Goal: Navigation & Orientation: Find specific page/section

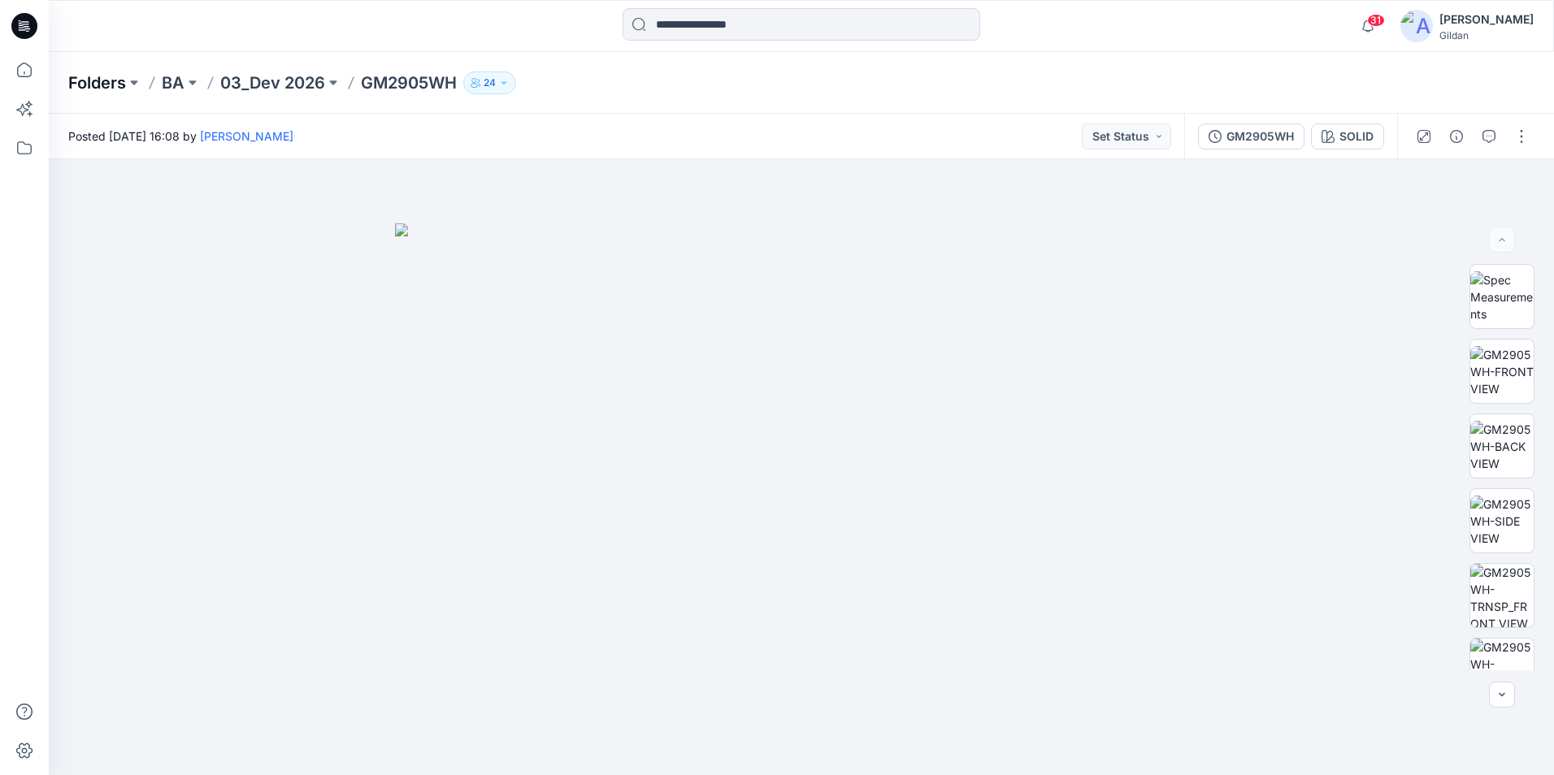
click at [89, 76] on p "Folders" at bounding box center [97, 83] width 58 height 23
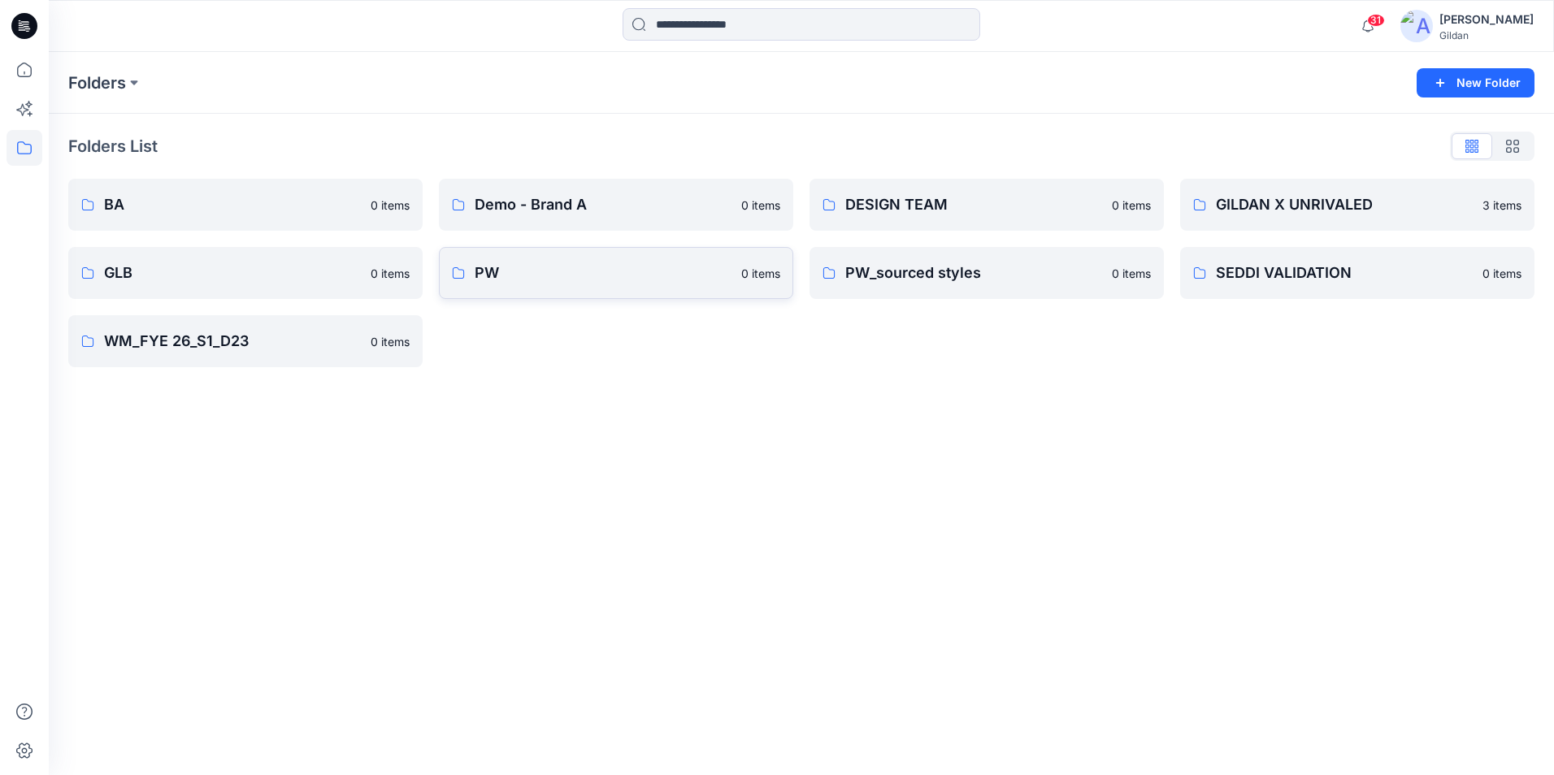
click at [497, 270] on p "PW" at bounding box center [603, 273] width 257 height 23
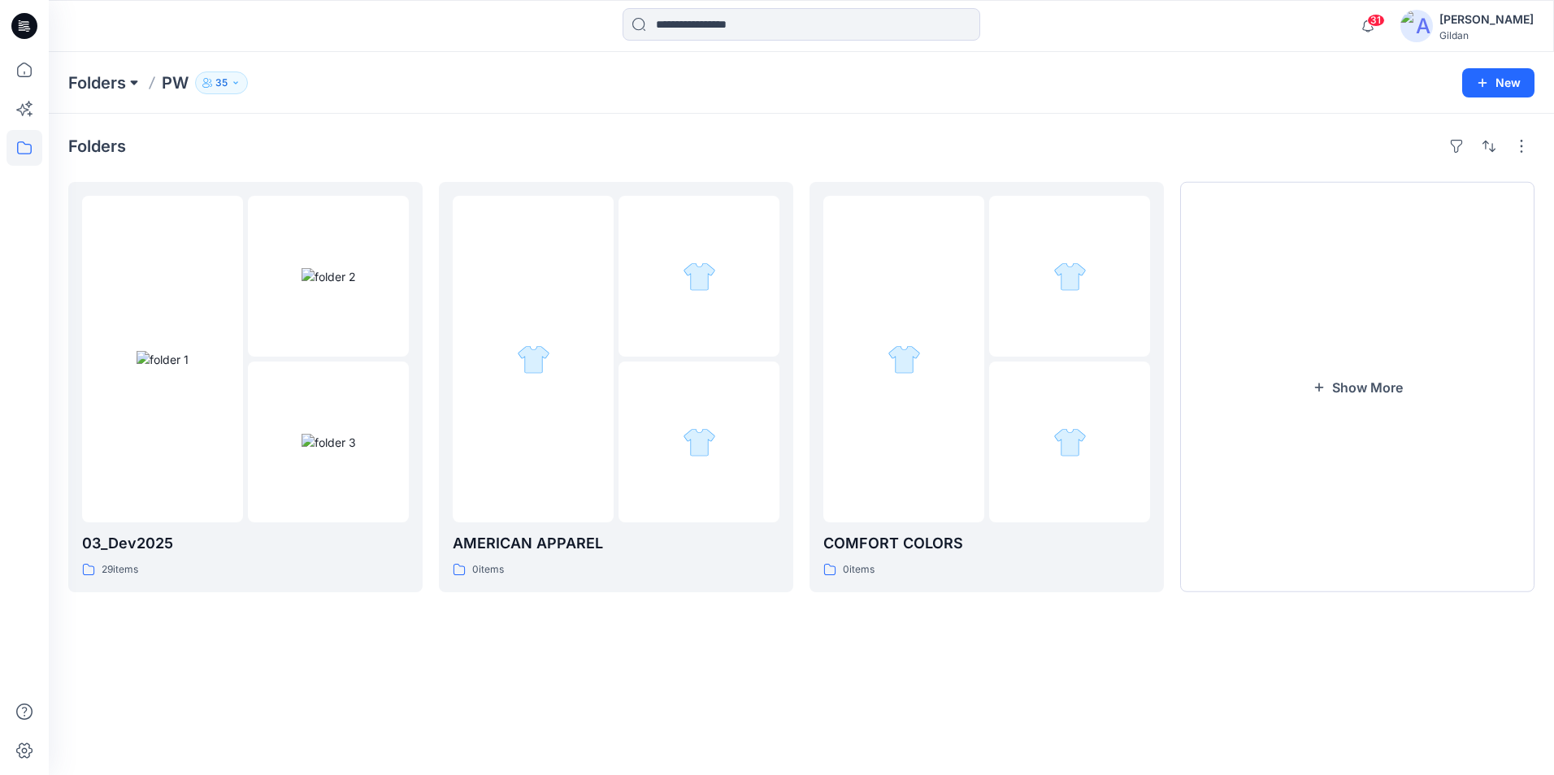
click at [141, 81] on button at bounding box center [134, 83] width 16 height 23
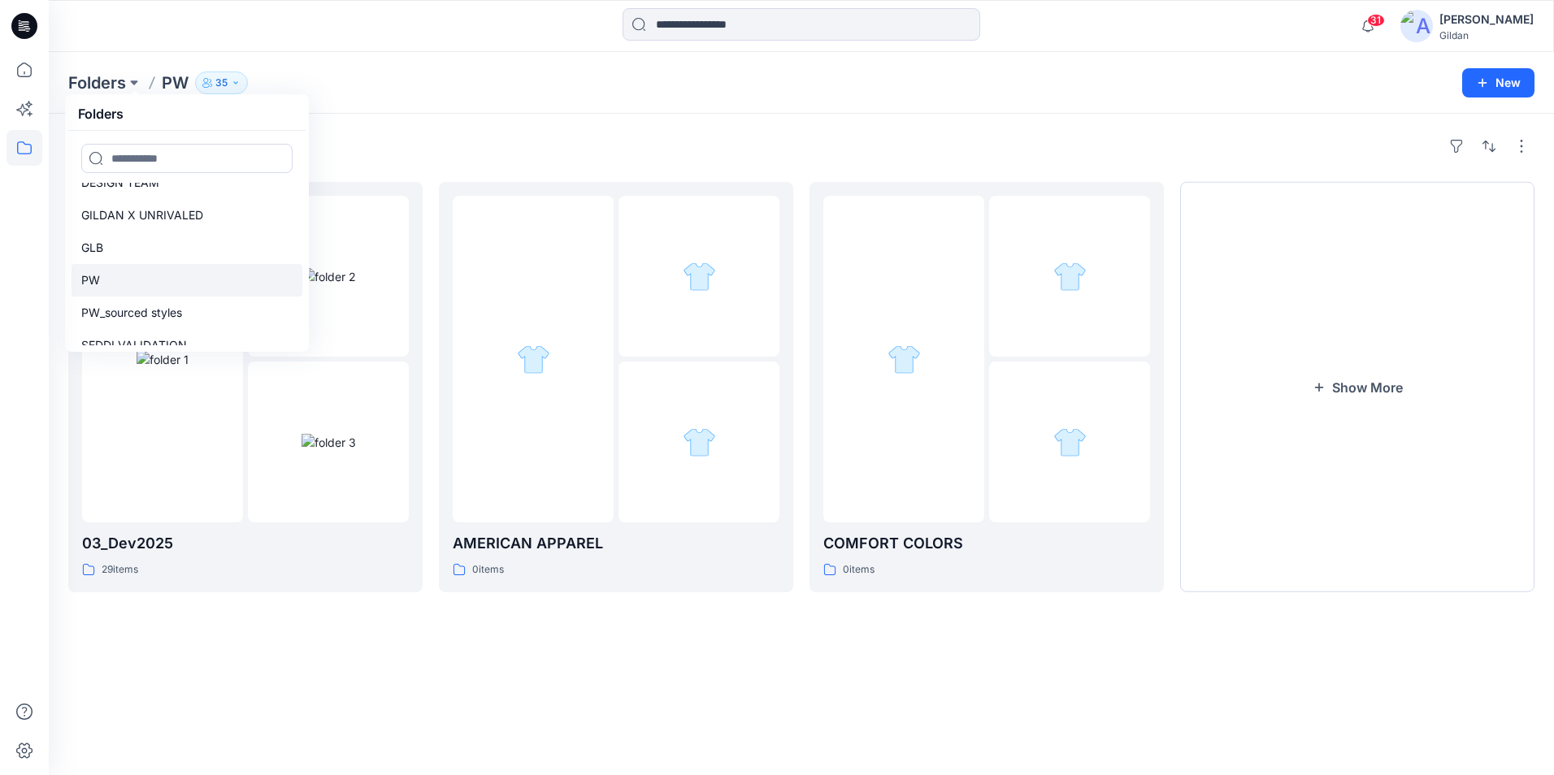
click at [76, 271] on link "PW" at bounding box center [187, 280] width 231 height 33
click at [90, 273] on p "PW" at bounding box center [90, 281] width 19 height 20
click at [98, 276] on p "PW" at bounding box center [90, 281] width 19 height 20
click at [644, 664] on div "Folders 03_Dev2025 29 items AMERICAN APPAREL 0 items COMFORT COLORS 0 items Sho…" at bounding box center [801, 445] width 1505 height 662
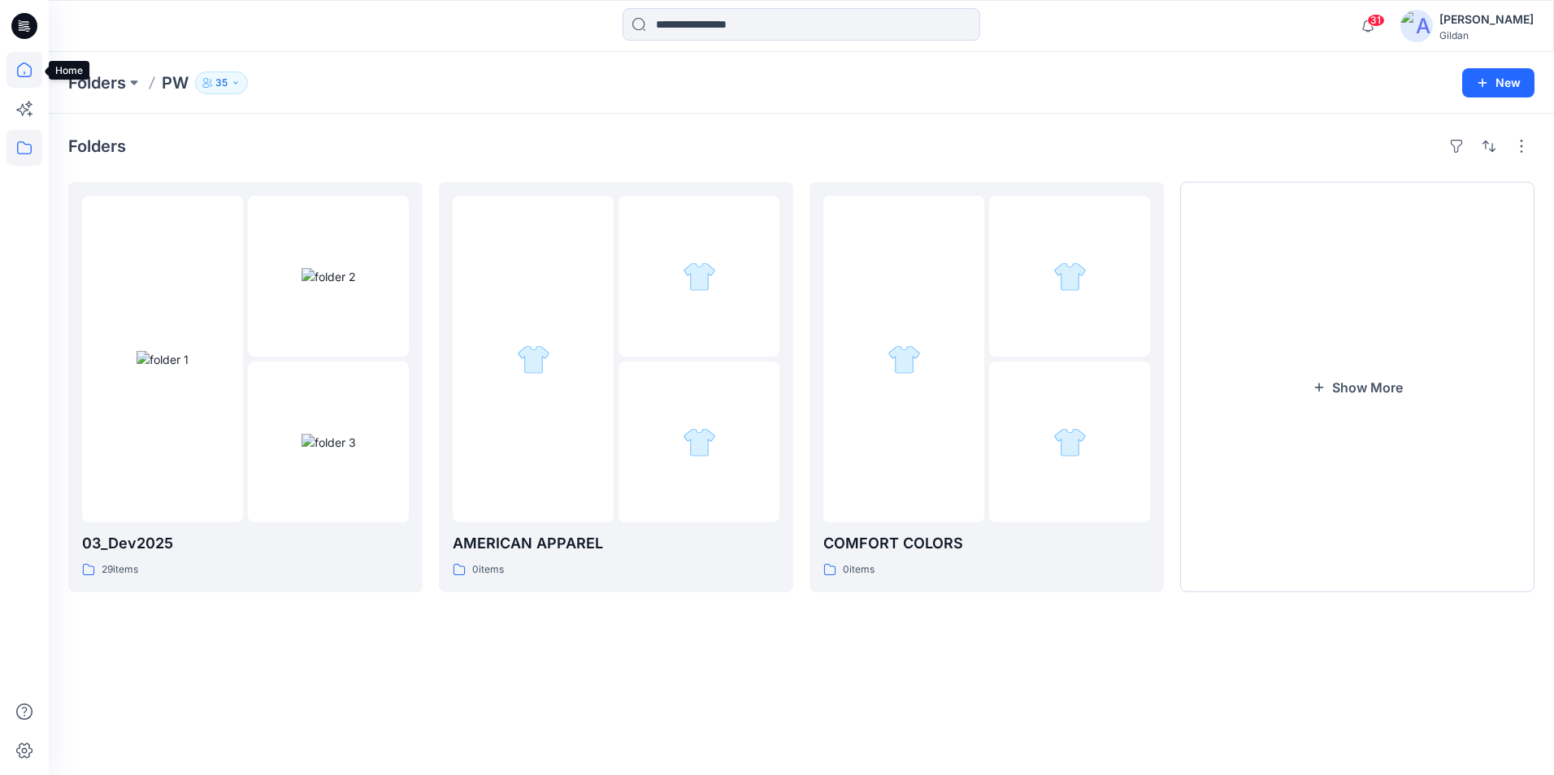
click at [28, 59] on icon at bounding box center [25, 70] width 36 height 36
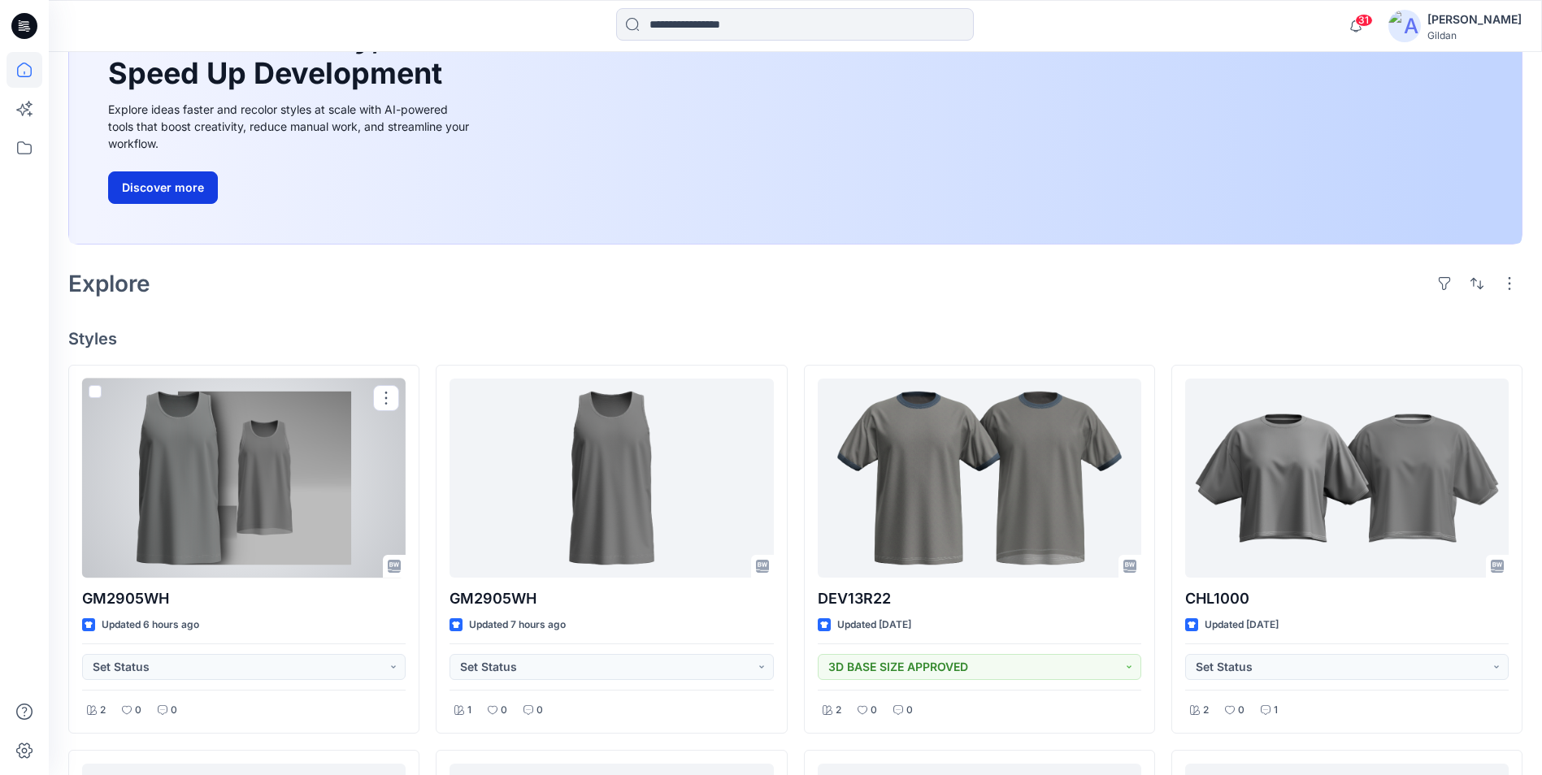
scroll to position [81, 0]
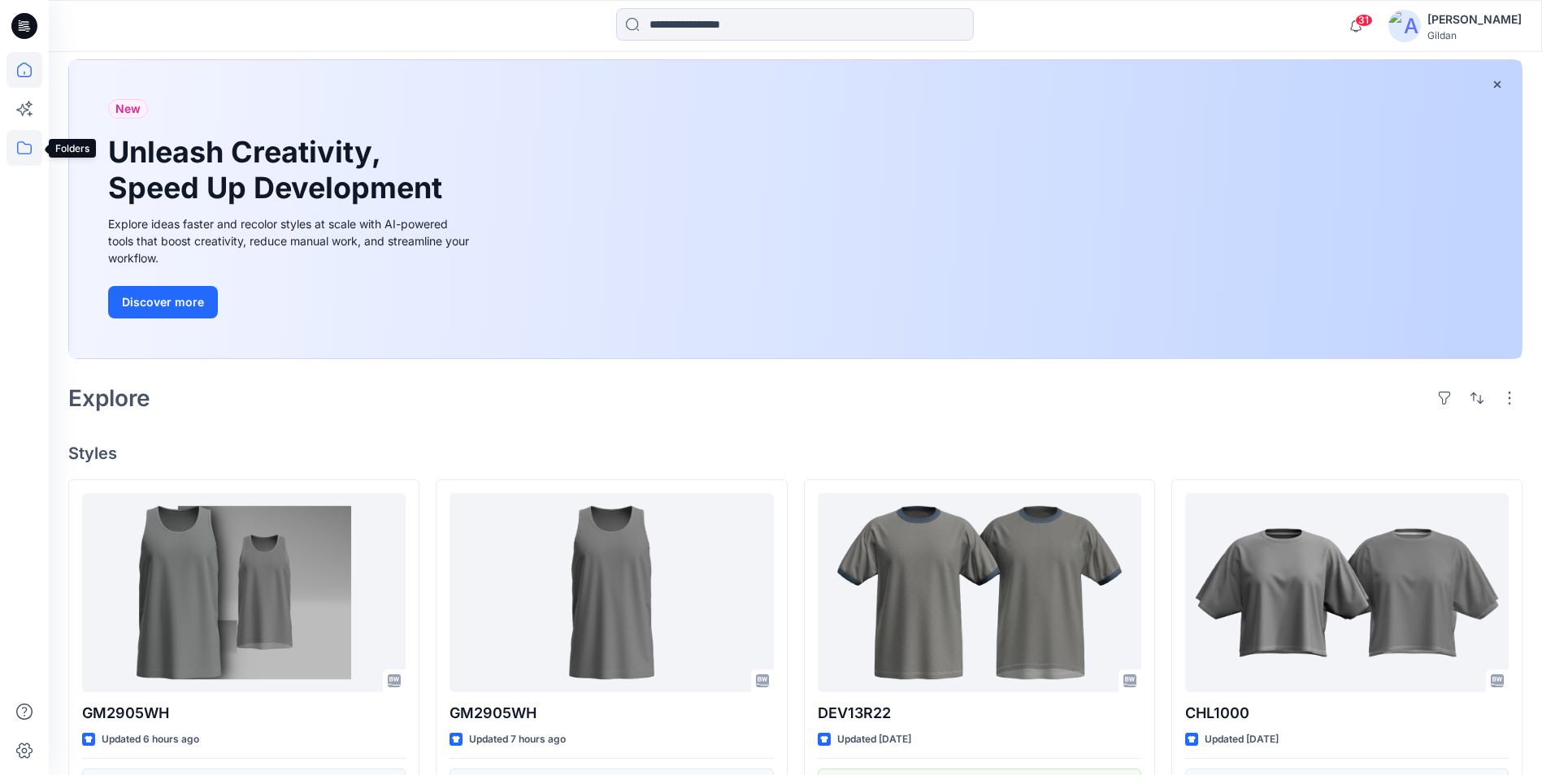
click at [20, 145] on icon at bounding box center [25, 148] width 36 height 36
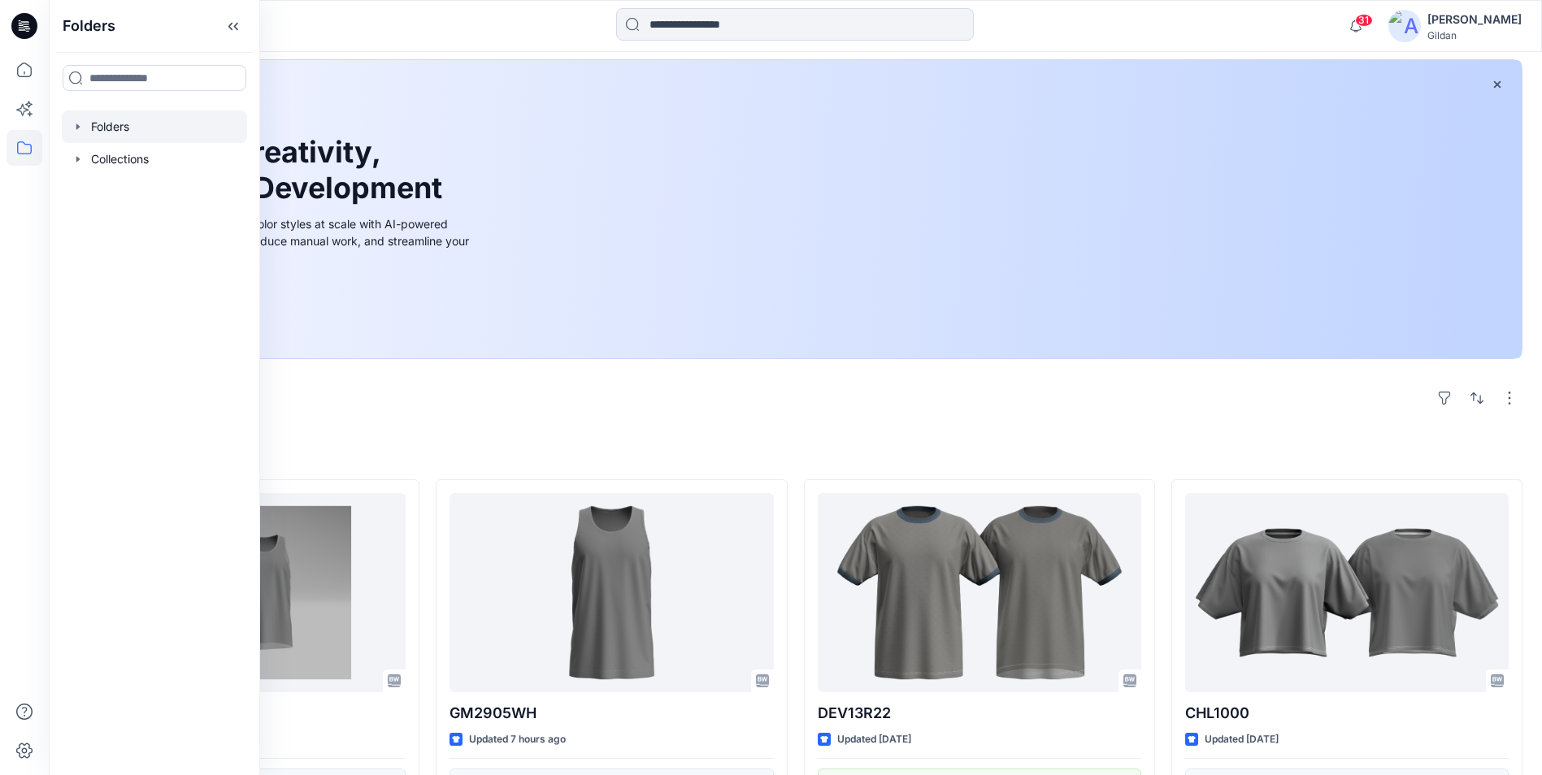
click at [80, 124] on icon "button" at bounding box center [78, 126] width 13 height 13
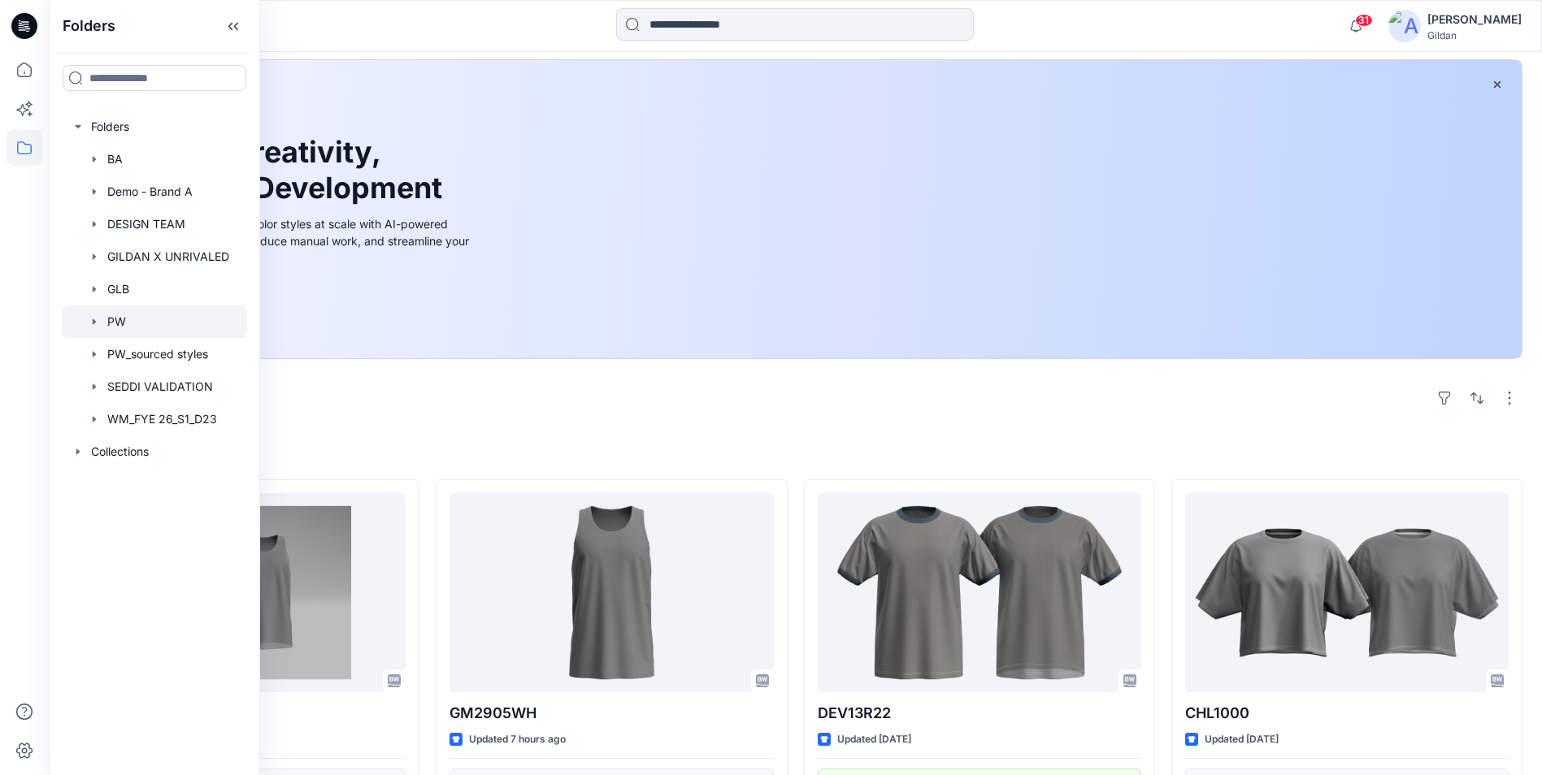
click at [96, 319] on icon "button" at bounding box center [94, 321] width 13 height 13
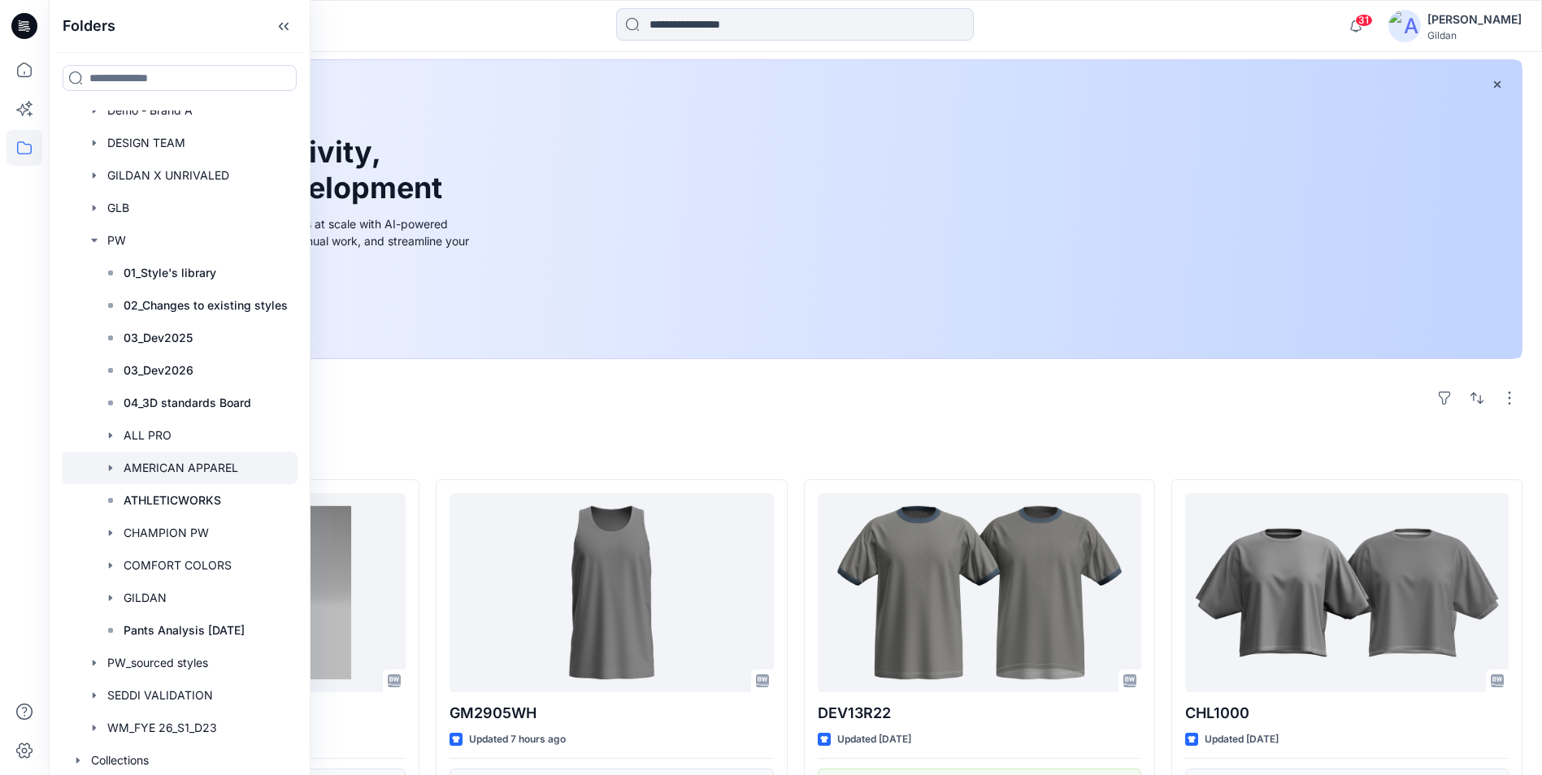
click at [180, 466] on div at bounding box center [180, 468] width 236 height 33
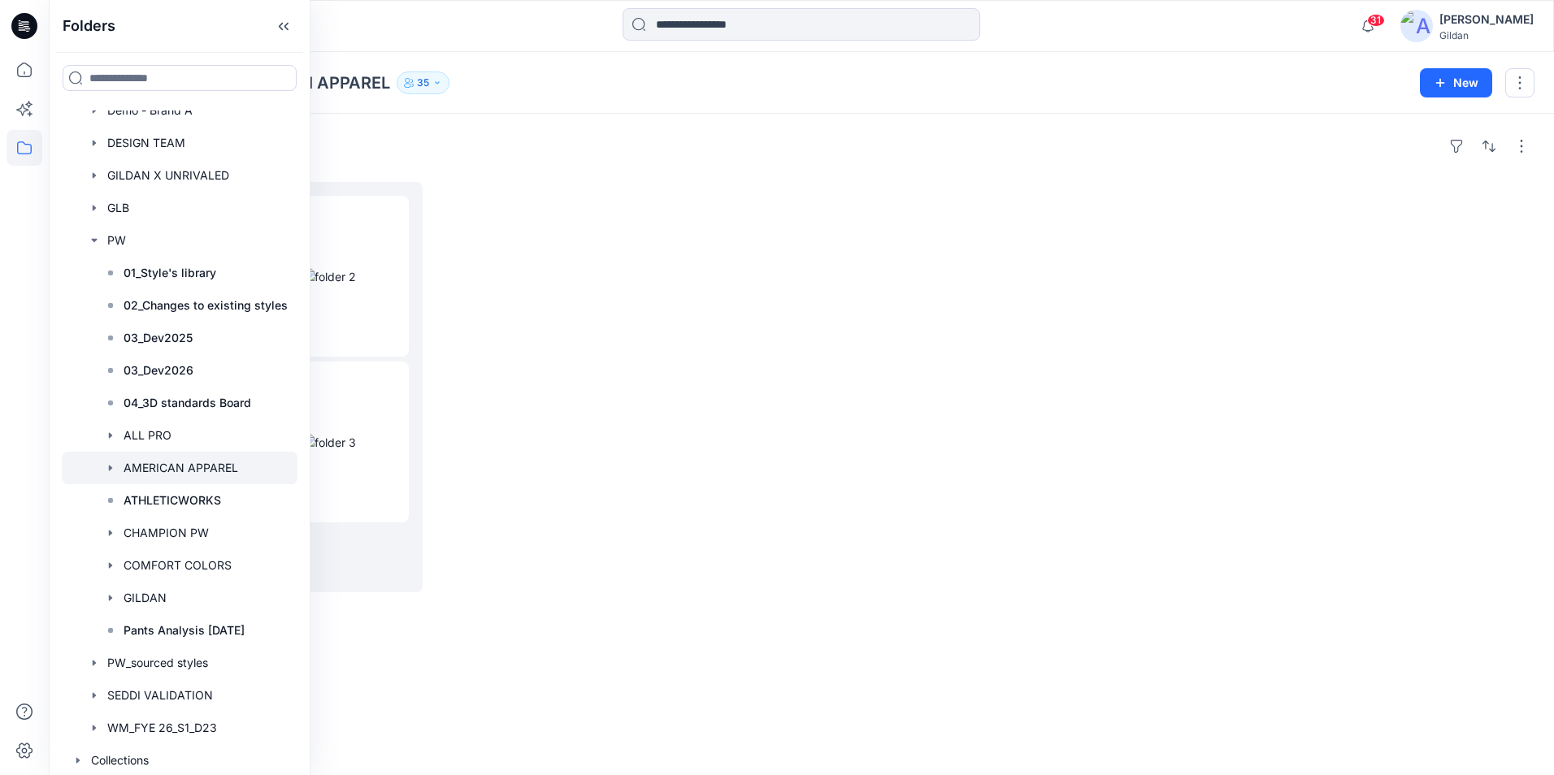
click at [711, 489] on div at bounding box center [616, 387] width 354 height 410
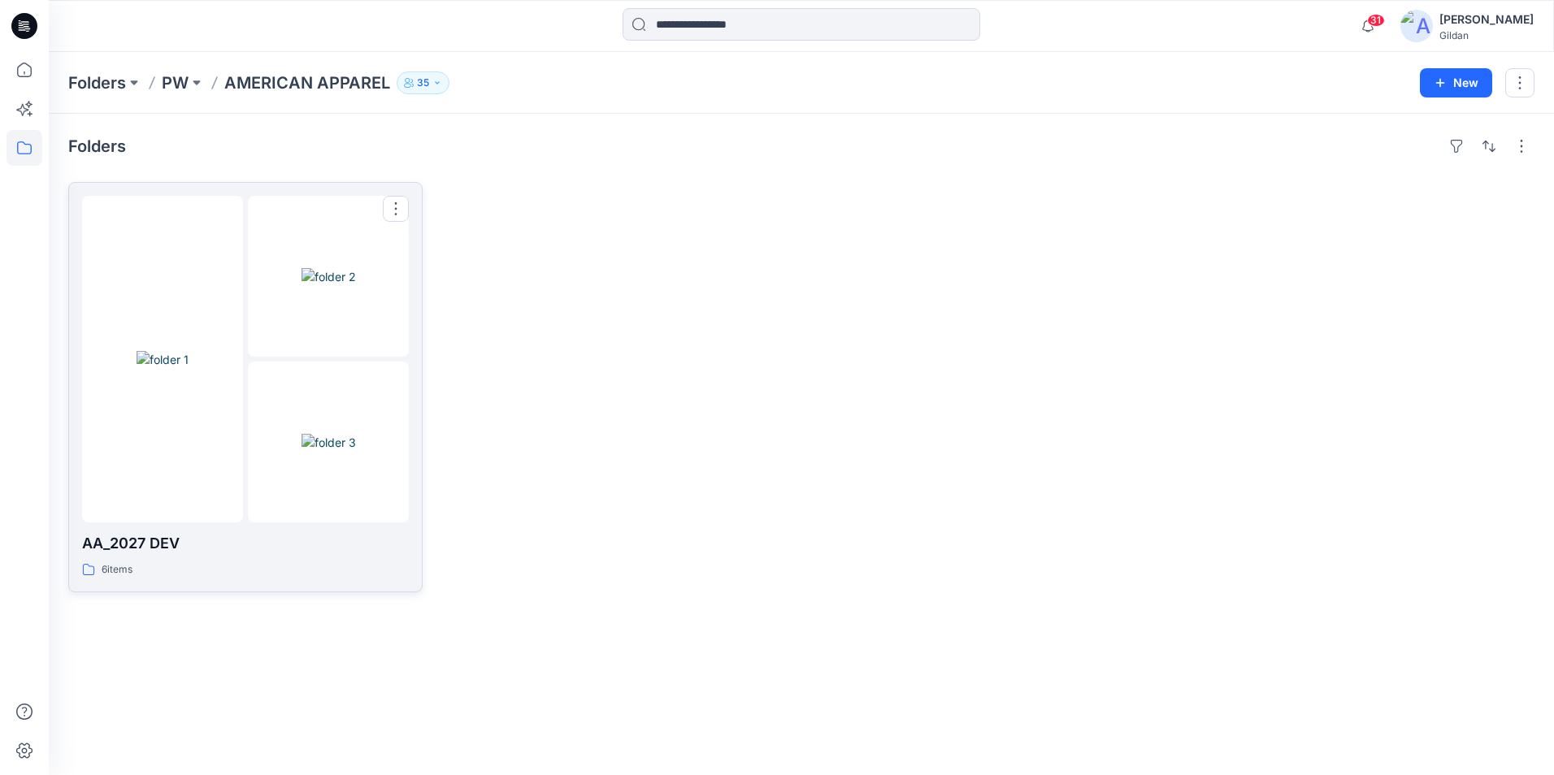
click at [122, 540] on p "AA_2027 DEV" at bounding box center [245, 543] width 327 height 23
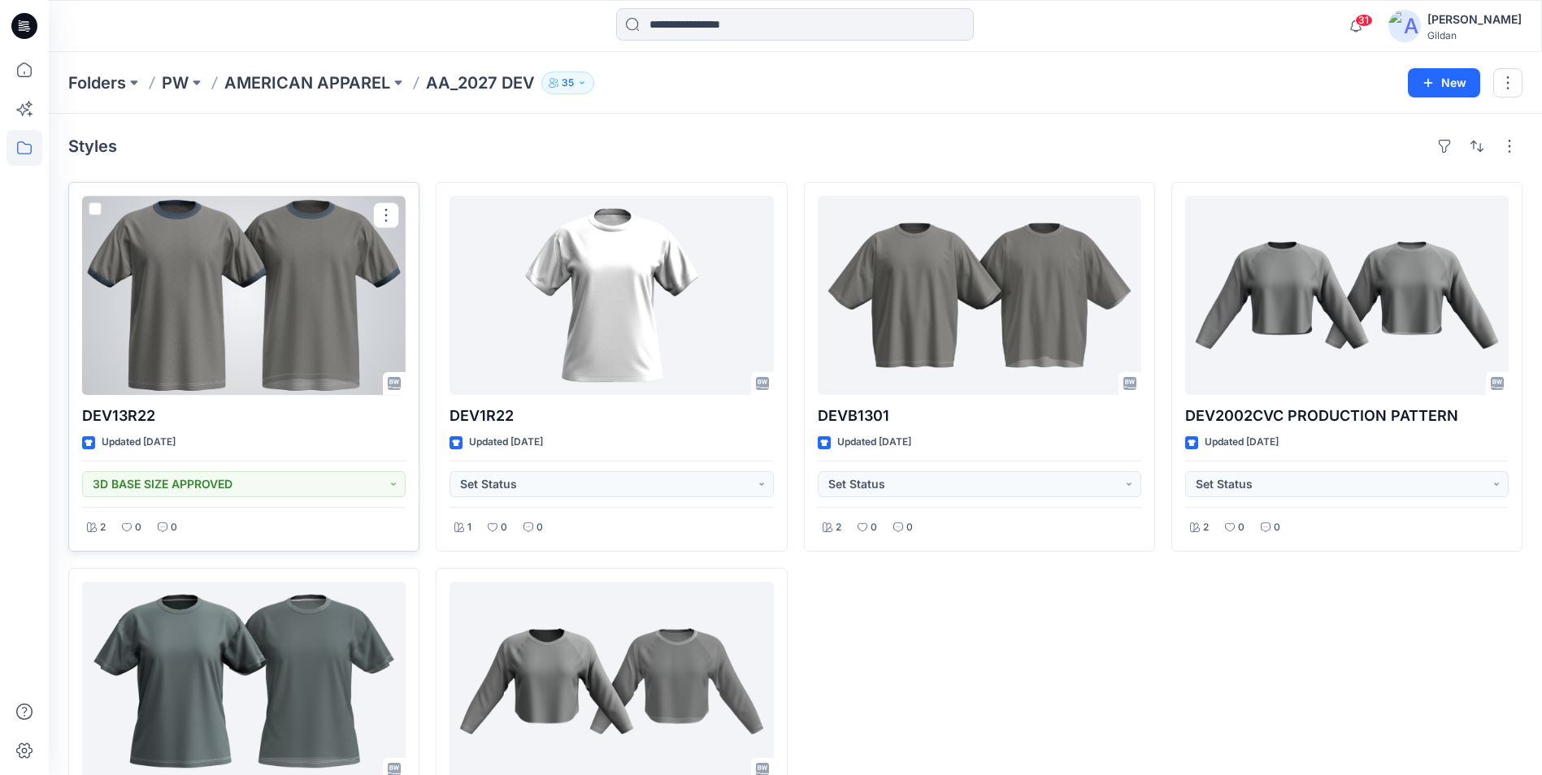
click at [250, 309] on div at bounding box center [243, 295] width 323 height 199
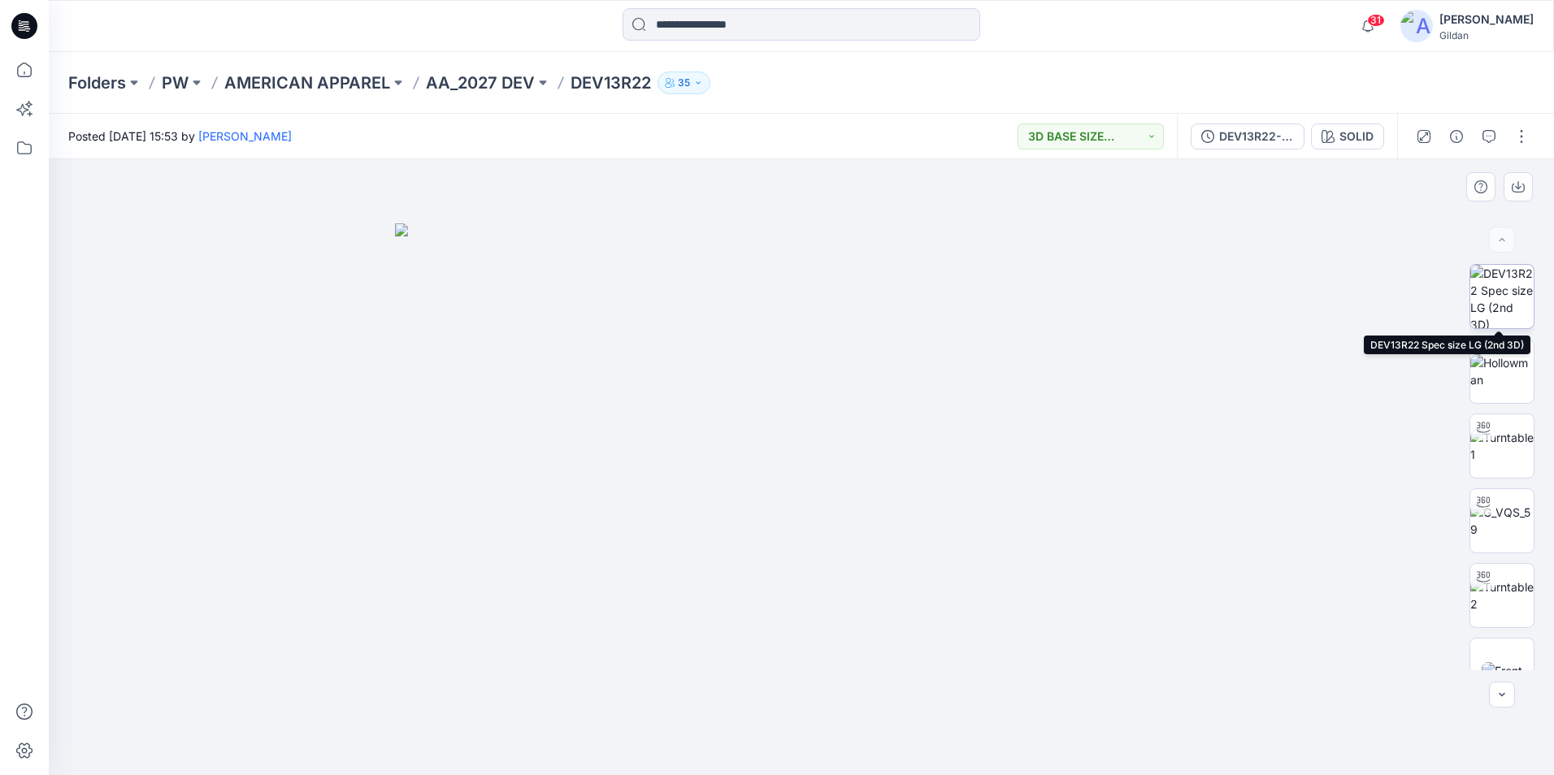
click at [1482, 293] on img at bounding box center [1501, 296] width 63 height 63
